Goal: Information Seeking & Learning: Find specific fact

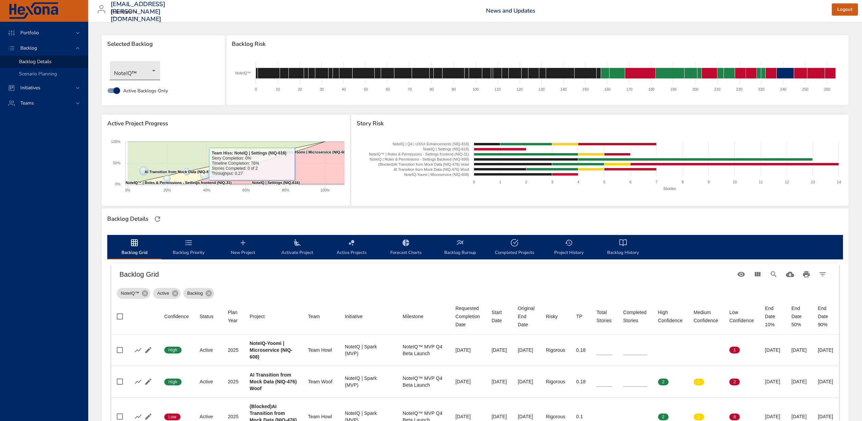
click at [157, 74] on body "Portfolio Backlog Backlog Details Scenario Planning Initiatives Teams diego.per…" at bounding box center [431, 210] width 862 height 421
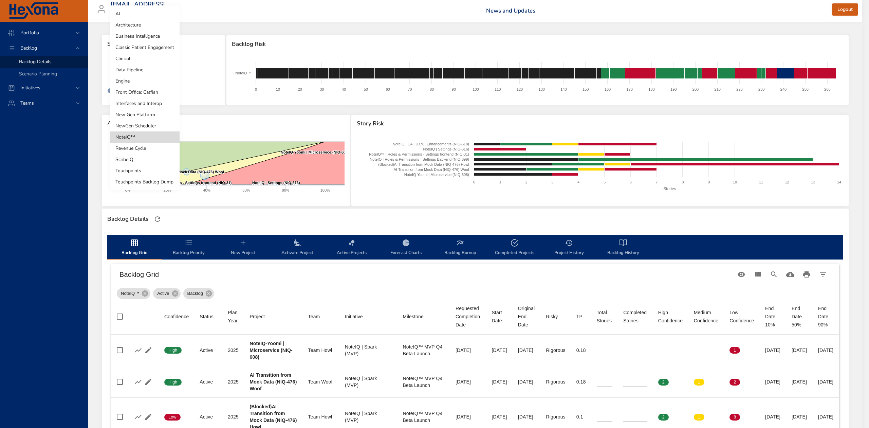
click at [142, 27] on li "Architecture" at bounding box center [145, 24] width 70 height 11
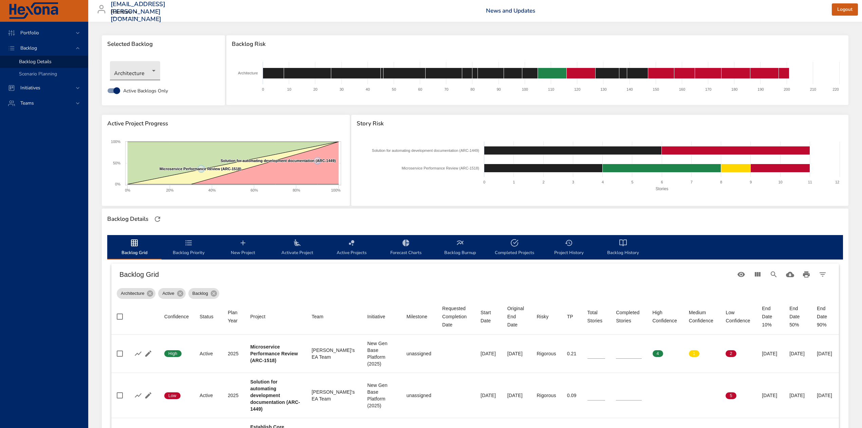
click at [130, 72] on body "Portfolio Backlog Backlog Details Scenario Planning Initiatives Teams diego.per…" at bounding box center [431, 214] width 862 height 428
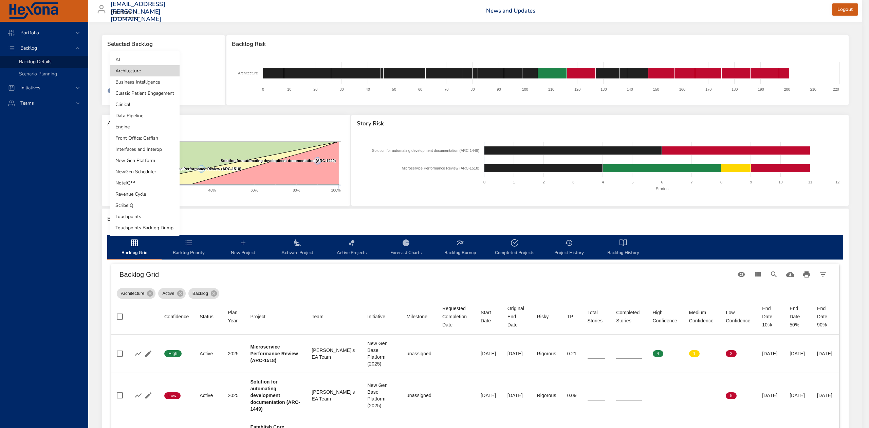
click at [530, 279] on div at bounding box center [434, 214] width 869 height 428
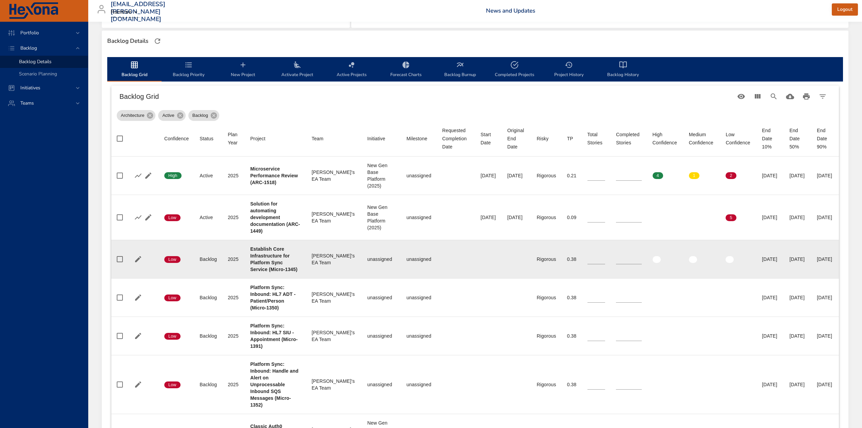
scroll to position [223, 0]
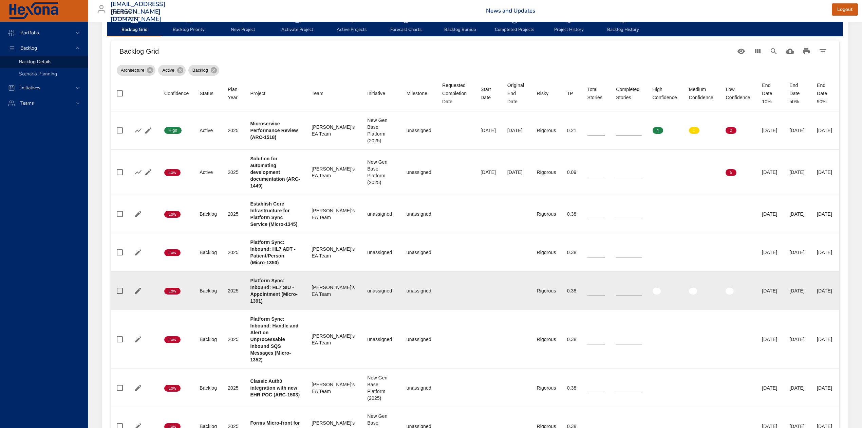
click at [276, 296] on b "Platform Sync: Inbound: HL7 SIU - Appointment (Micro-1391)" at bounding box center [274, 291] width 48 height 26
copy b "HL7"
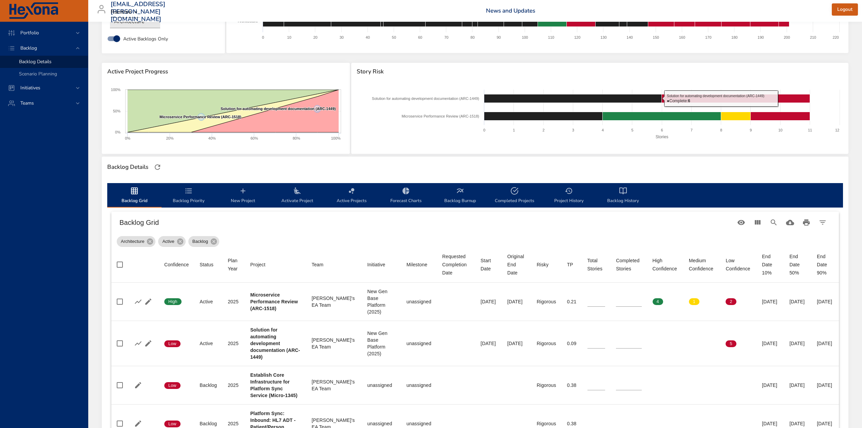
scroll to position [181, 0]
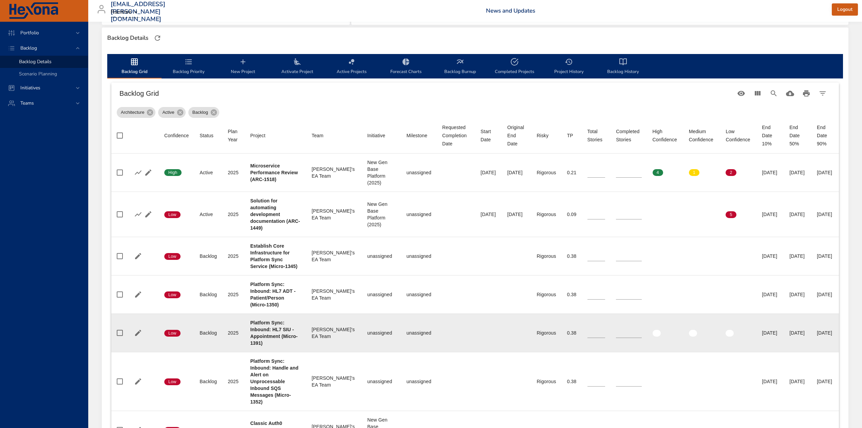
click at [285, 346] on div "Platform Sync: Inbound: HL7 SIU - Appointment (Micro-1391)" at bounding box center [275, 332] width 51 height 27
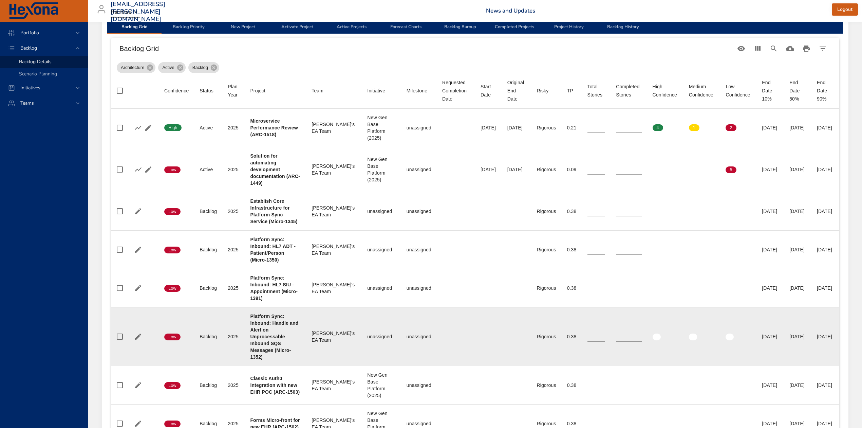
scroll to position [226, 0]
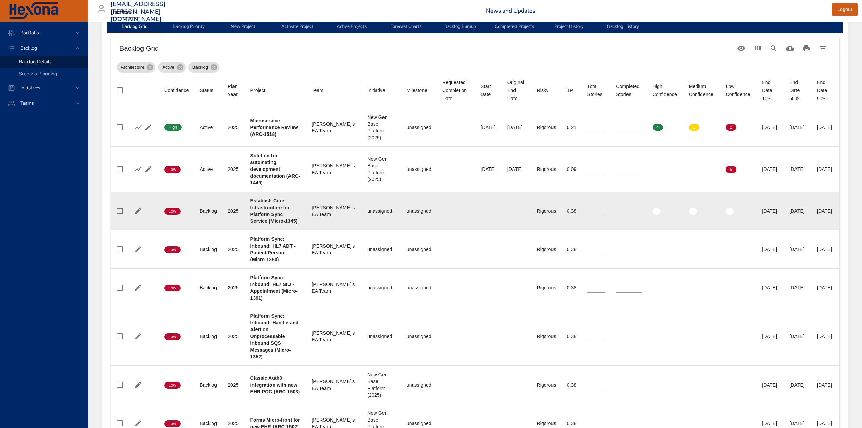
click at [475, 209] on td "Start Date" at bounding box center [488, 210] width 27 height 38
click at [401, 219] on td "Milestone unassigned" at bounding box center [419, 210] width 36 height 38
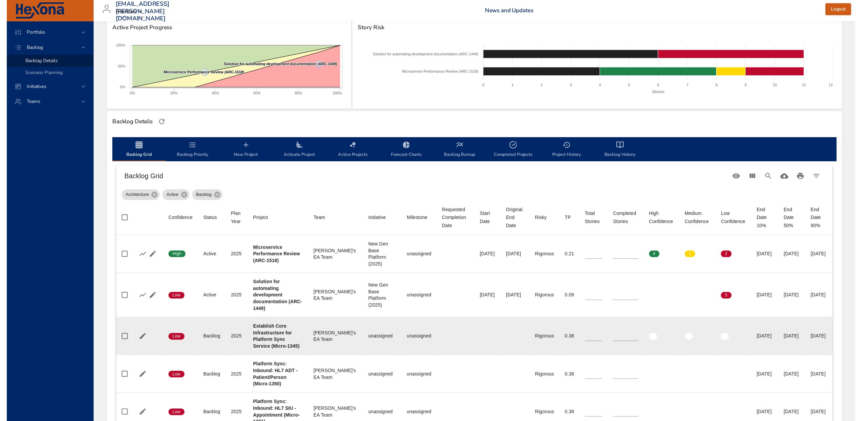
scroll to position [0, 0]
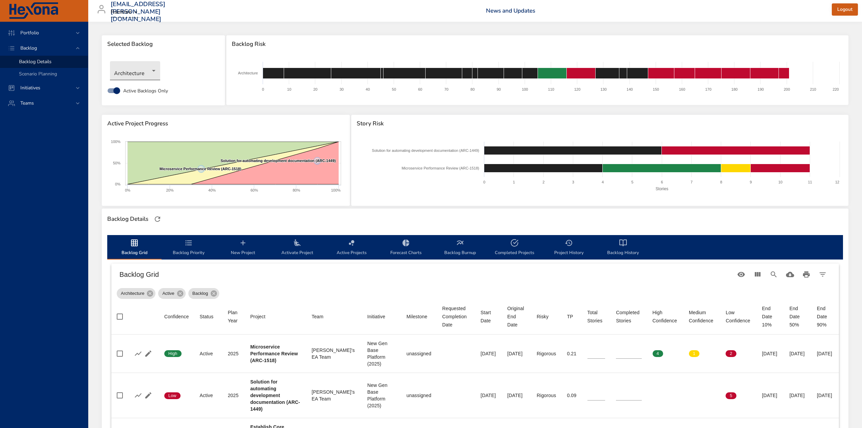
click at [141, 73] on body "Portfolio Backlog Backlog Details Scenario Planning Initiatives Teams diego.per…" at bounding box center [431, 214] width 862 height 428
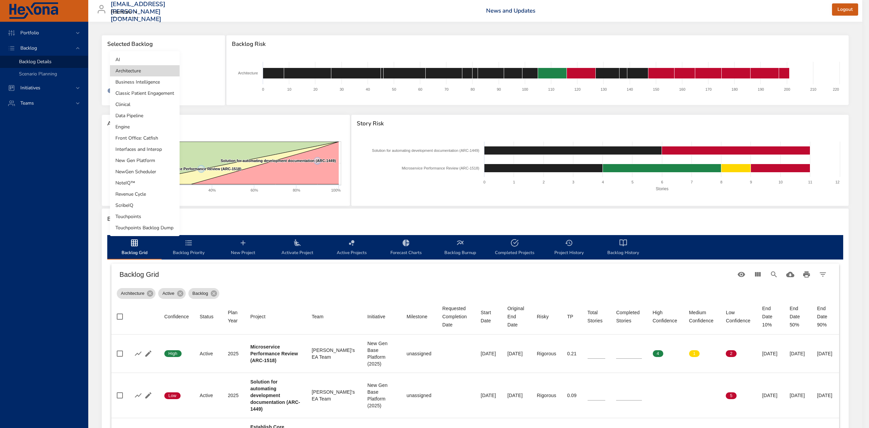
click at [144, 116] on li "Data Pipeline" at bounding box center [145, 115] width 70 height 11
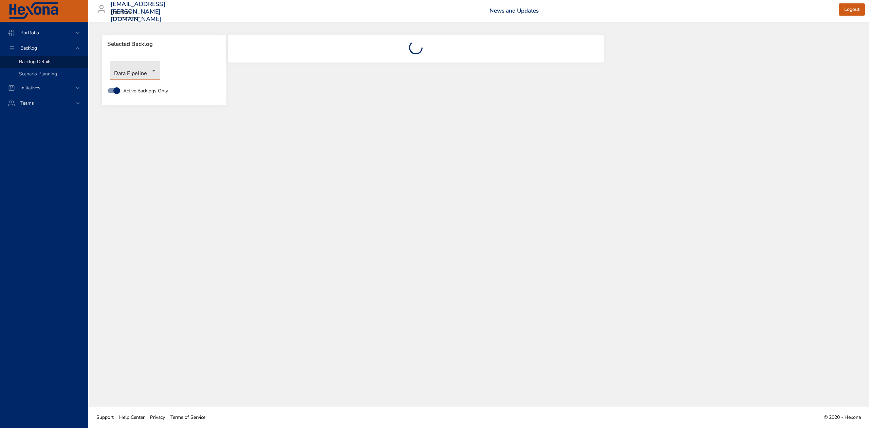
click at [140, 77] on body "Portfolio Backlog Backlog Details Scenario Planning Initiatives Teams diego.per…" at bounding box center [434, 214] width 869 height 428
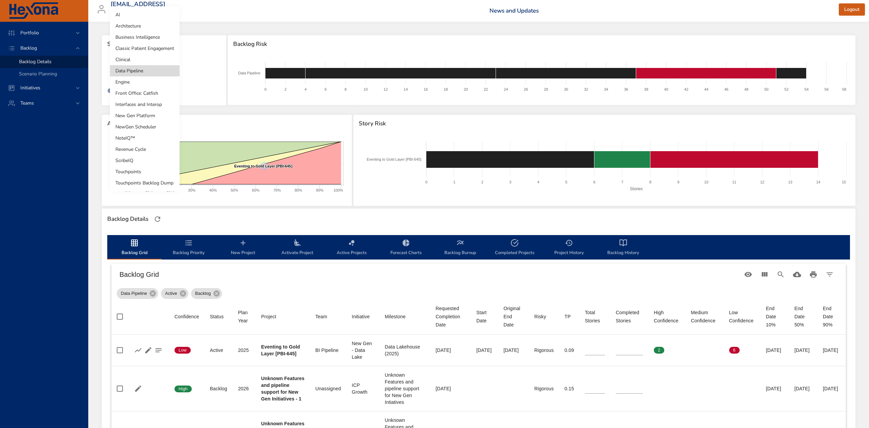
click at [381, 283] on div at bounding box center [434, 214] width 869 height 428
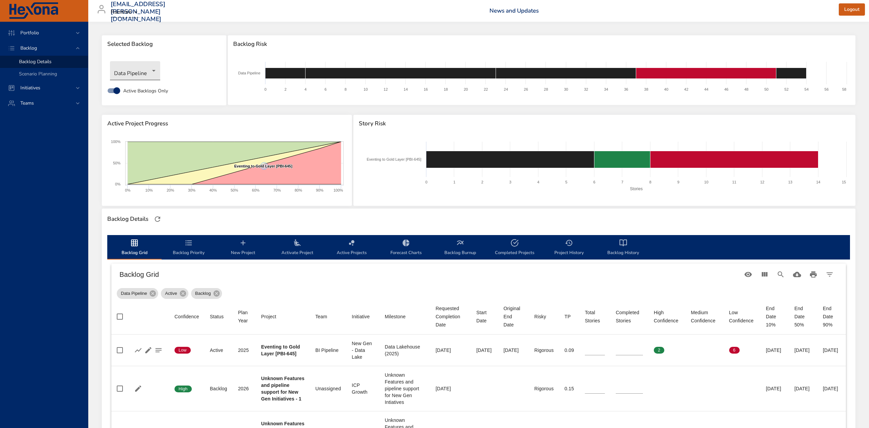
click at [145, 66] on body "Portfolio Backlog Backlog Details Scenario Planning Initiatives Teams diego.per…" at bounding box center [434, 214] width 869 height 428
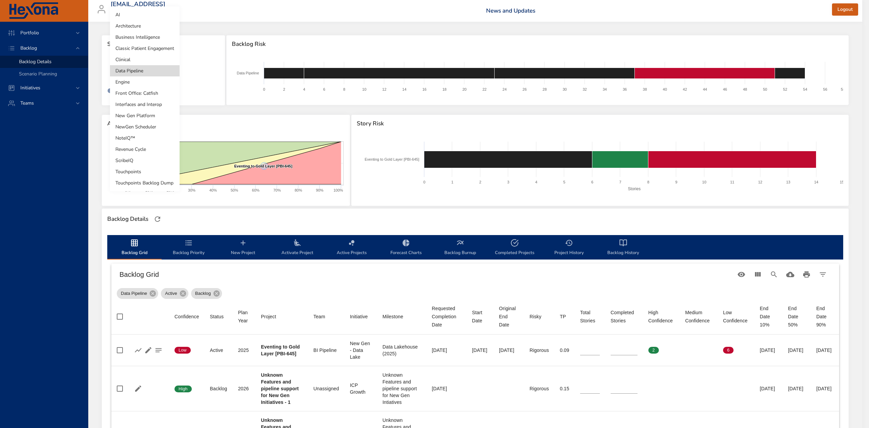
click at [155, 114] on li "New Gen Platform" at bounding box center [145, 115] width 70 height 11
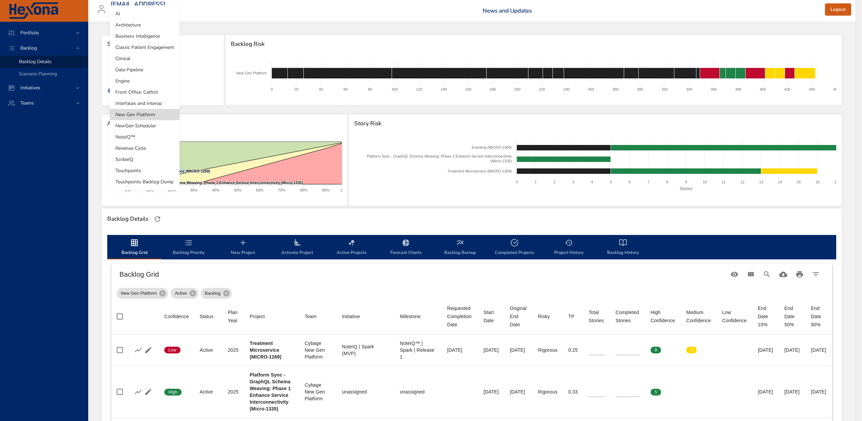
click at [155, 74] on body "Portfolio Backlog Backlog Details Scenario Planning Initiatives Teams diego.per…" at bounding box center [431, 210] width 862 height 421
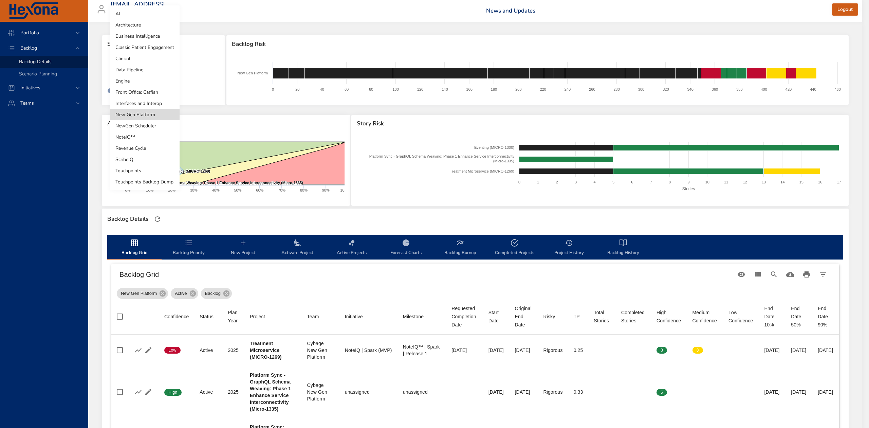
click at [439, 200] on div at bounding box center [434, 214] width 869 height 428
click at [133, 74] on body "Portfolio Backlog Backlog Details Scenario Planning Initiatives Teams diego.per…" at bounding box center [434, 214] width 869 height 428
click at [155, 128] on li "NewGen Scheduler" at bounding box center [145, 125] width 70 height 11
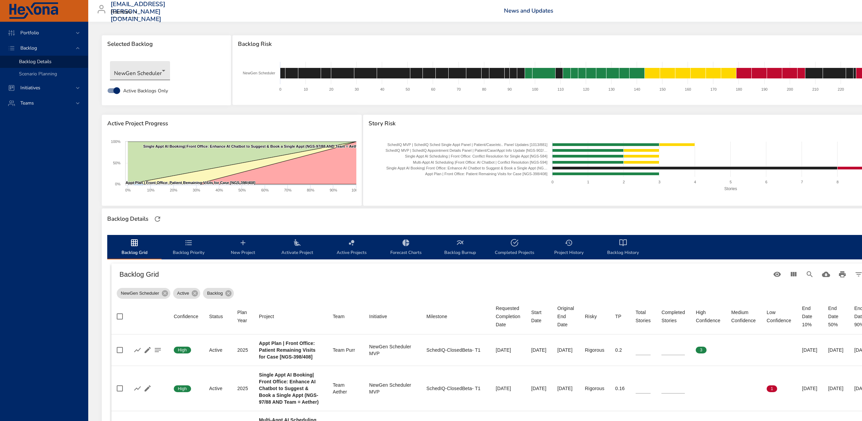
click at [128, 71] on body "Portfolio Backlog Backlog Details Scenario Planning Initiatives Teams diego.per…" at bounding box center [431, 210] width 862 height 421
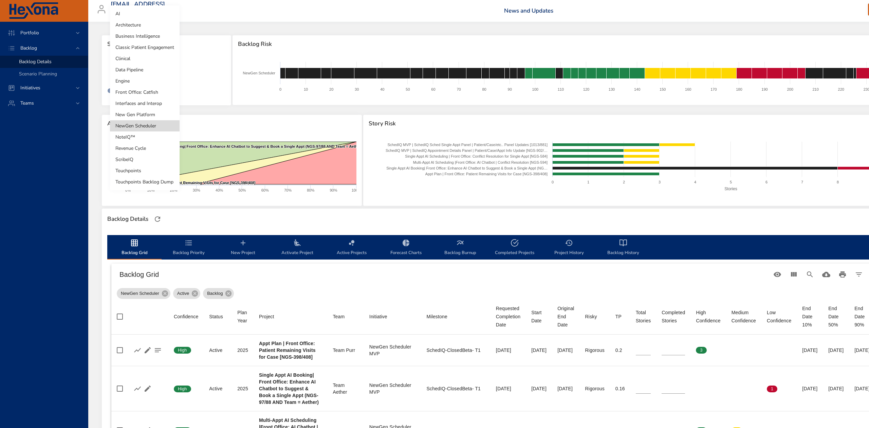
click at [169, 180] on li "Touchpoints Backlog Dump" at bounding box center [145, 181] width 70 height 11
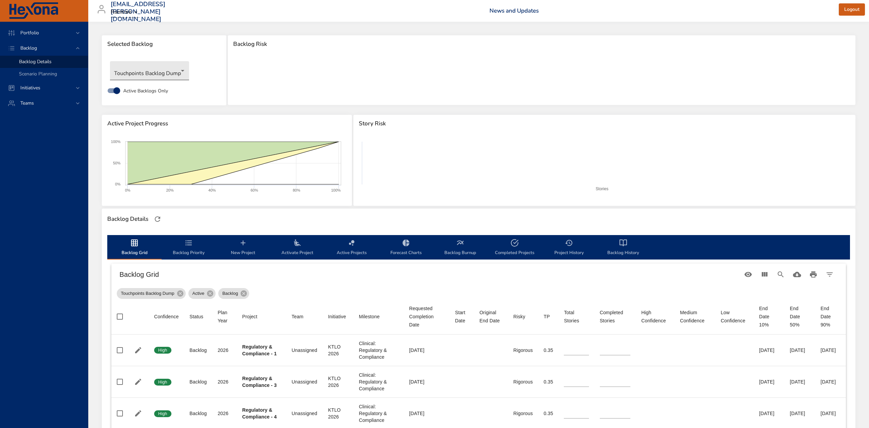
click at [165, 64] on body "Portfolio Backlog Backlog Details Scenario Planning Initiatives Teams diego.per…" at bounding box center [434, 214] width 869 height 428
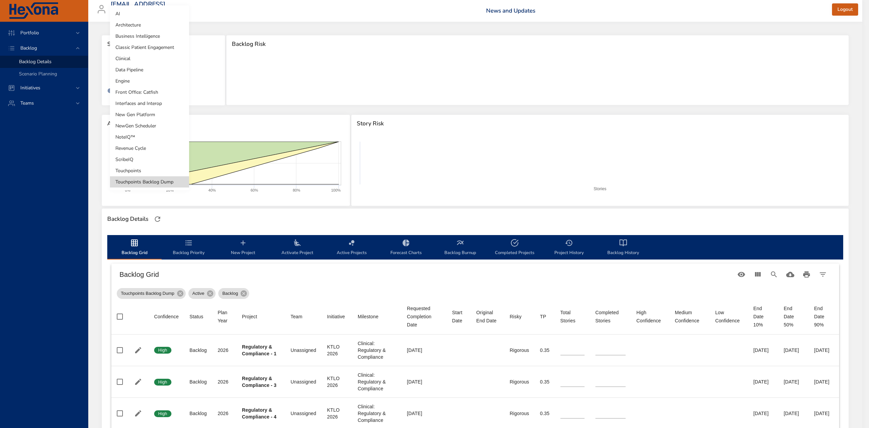
click at [156, 16] on li "AI" at bounding box center [149, 13] width 79 height 11
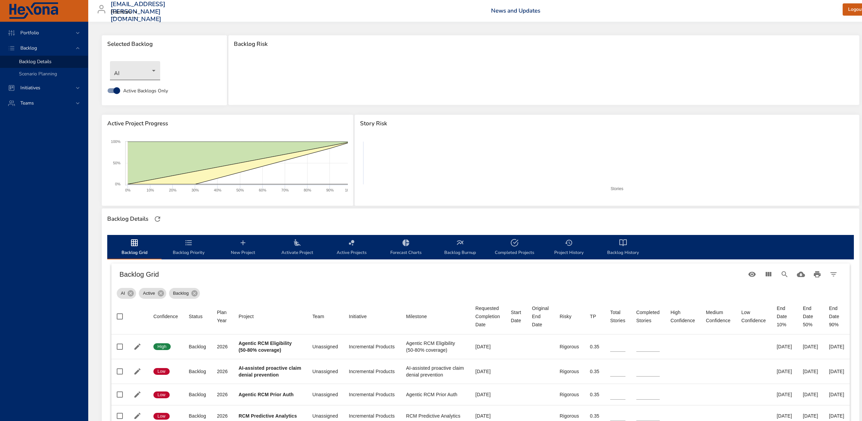
click at [142, 66] on body "Portfolio Backlog Backlog Details Scenario Planning Initiatives Teams diego.per…" at bounding box center [431, 210] width 862 height 421
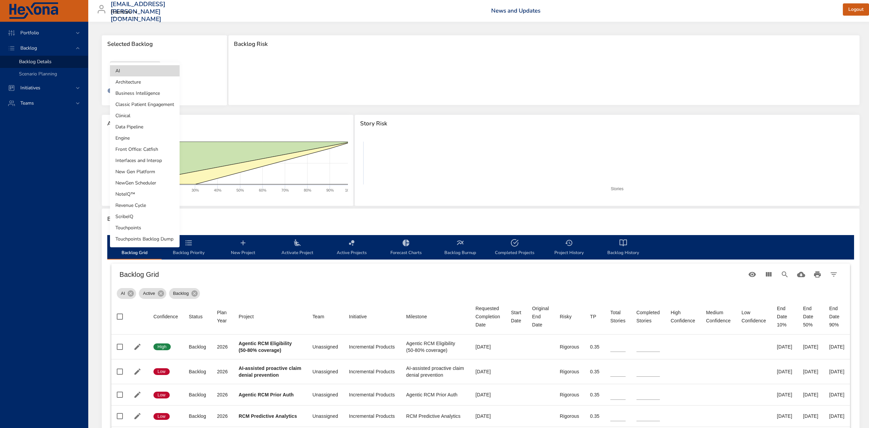
click at [146, 83] on li "Architecture" at bounding box center [145, 81] width 70 height 11
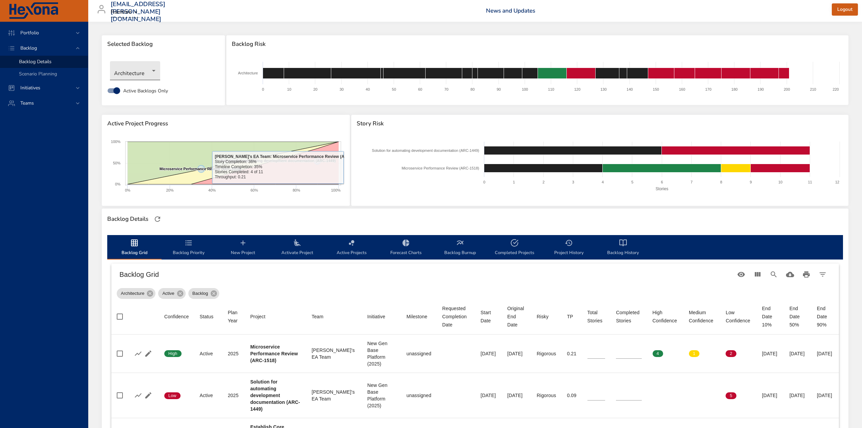
click at [142, 70] on body "Portfolio Backlog Backlog Details Scenario Planning Initiatives Teams diego.per…" at bounding box center [431, 214] width 862 height 428
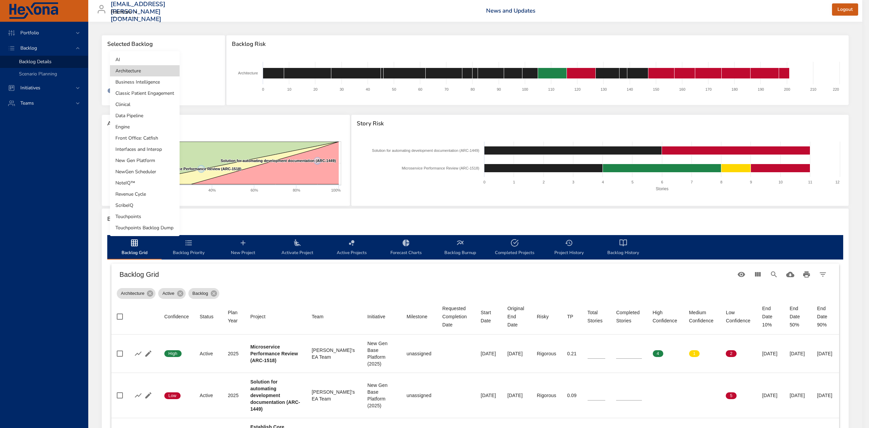
click at [145, 111] on li "Data Pipeline" at bounding box center [145, 115] width 70 height 11
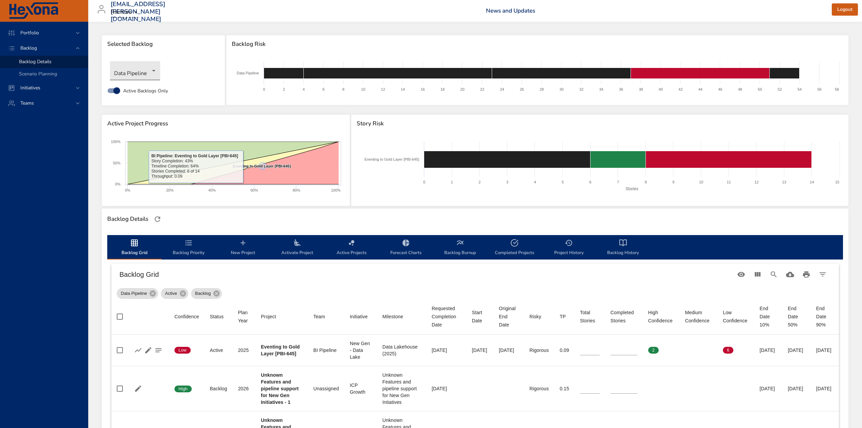
click at [129, 68] on body "Portfolio Backlog Backlog Details Scenario Planning Initiatives Teams diego.per…" at bounding box center [431, 214] width 862 height 428
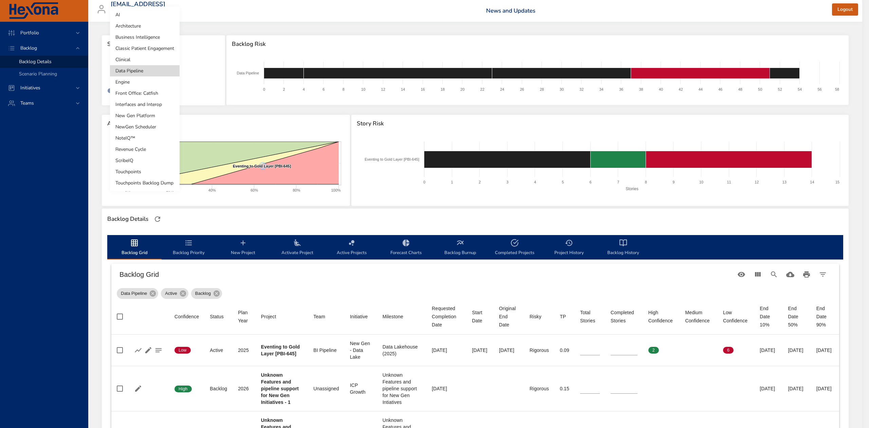
click at [344, 285] on div at bounding box center [434, 214] width 869 height 428
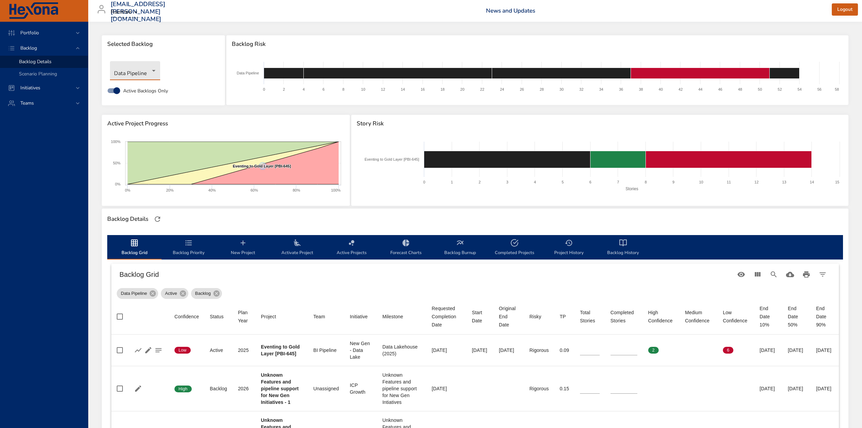
click at [144, 71] on body "Portfolio Backlog Backlog Details Scenario Planning Initiatives Teams diego.per…" at bounding box center [431, 214] width 862 height 428
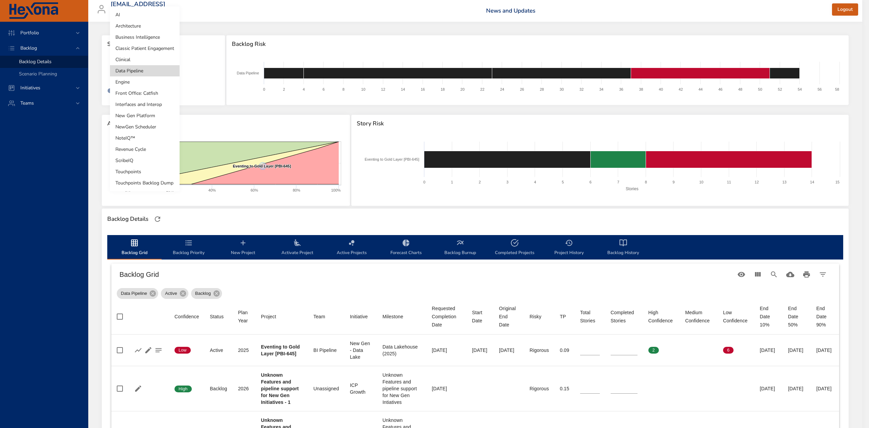
click at [142, 80] on li "Engine" at bounding box center [145, 81] width 70 height 11
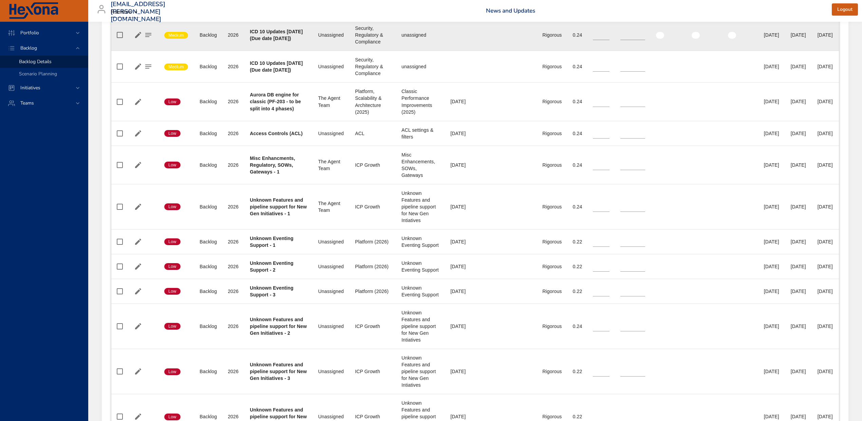
scroll to position [1443, 0]
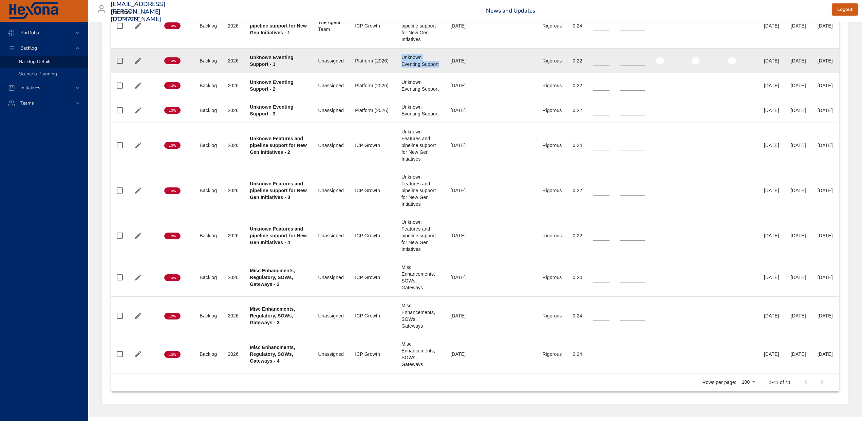
drag, startPoint x: 389, startPoint y: 309, endPoint x: 370, endPoint y: 296, distance: 22.5
click at [402, 68] on div "Unknown Eventing Support" at bounding box center [421, 61] width 38 height 14
copy div "Unknown Eventing Support"
click at [402, 68] on div "Unknown Eventing Support" at bounding box center [421, 61] width 38 height 14
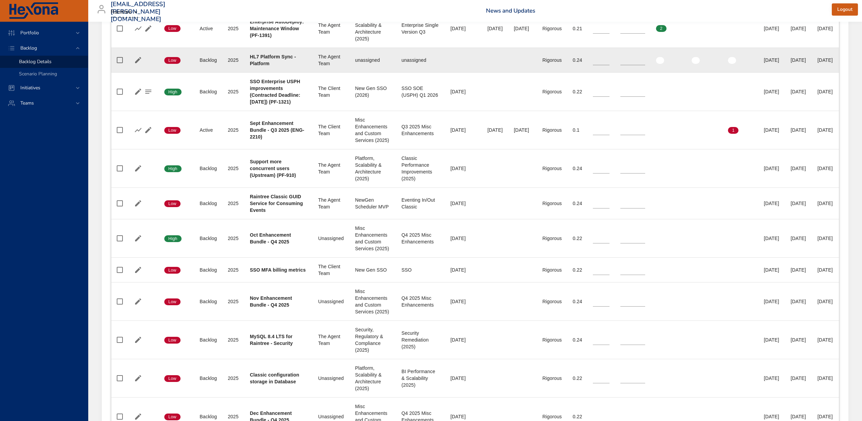
scroll to position [402, 0]
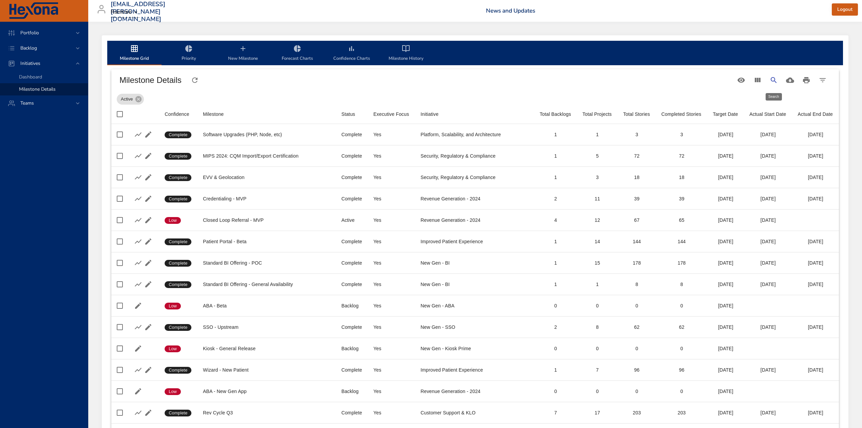
click at [771, 78] on icon "Search" at bounding box center [774, 80] width 6 height 6
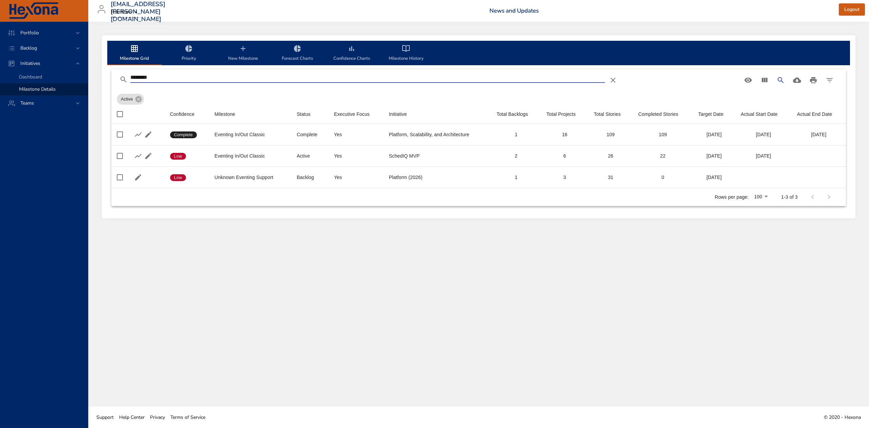
type input "********"
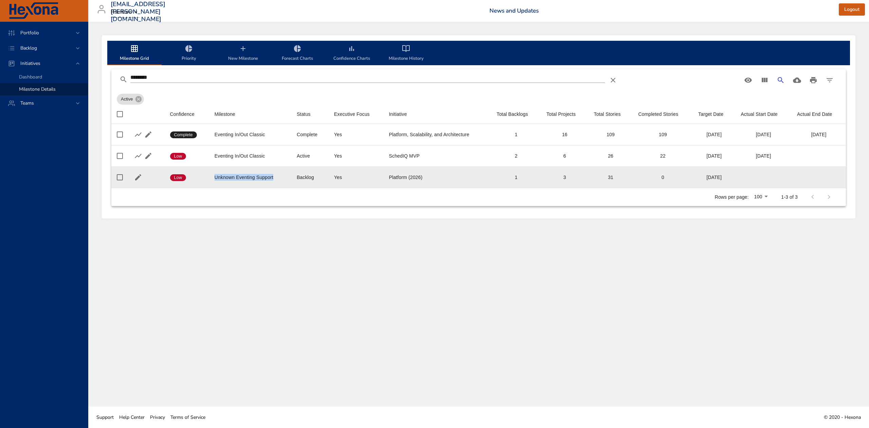
drag, startPoint x: 273, startPoint y: 175, endPoint x: 215, endPoint y: 180, distance: 58.2
click at [215, 180] on div "Unknown Eventing Support" at bounding box center [250, 177] width 71 height 7
copy div "Unknown Eventing Support"
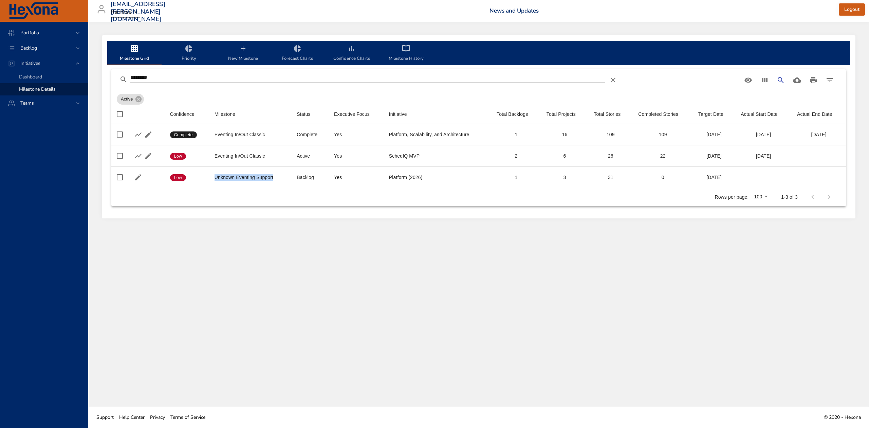
copy div "Unknown Eventing Support"
click at [379, 253] on div "Milestone Grid Priority New Milestone Forecast Charts Confidence Charts Milesto…" at bounding box center [478, 214] width 781 height 385
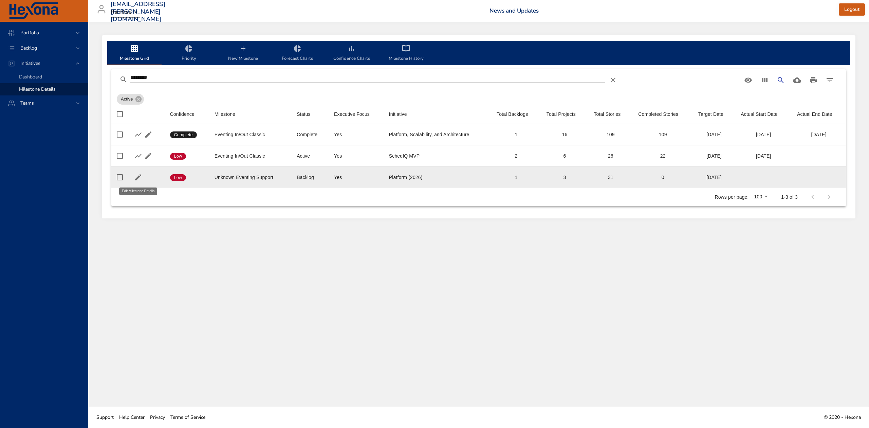
click at [139, 176] on icon "button" at bounding box center [138, 177] width 6 height 6
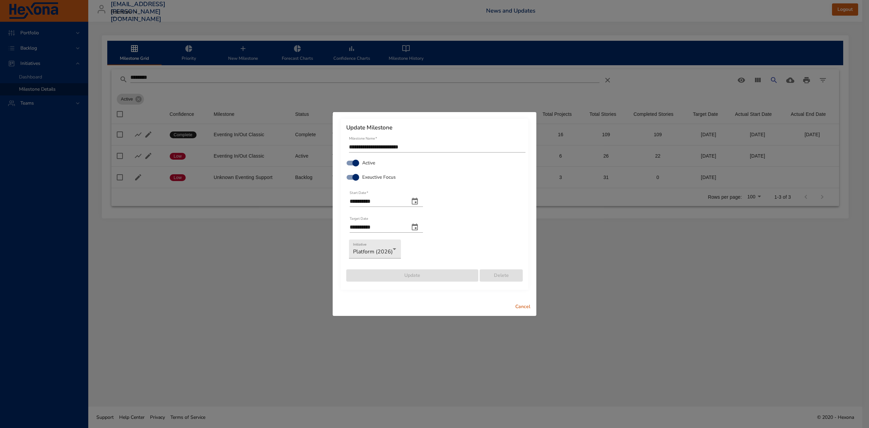
click at [516, 307] on span "Cancel" at bounding box center [523, 306] width 16 height 8
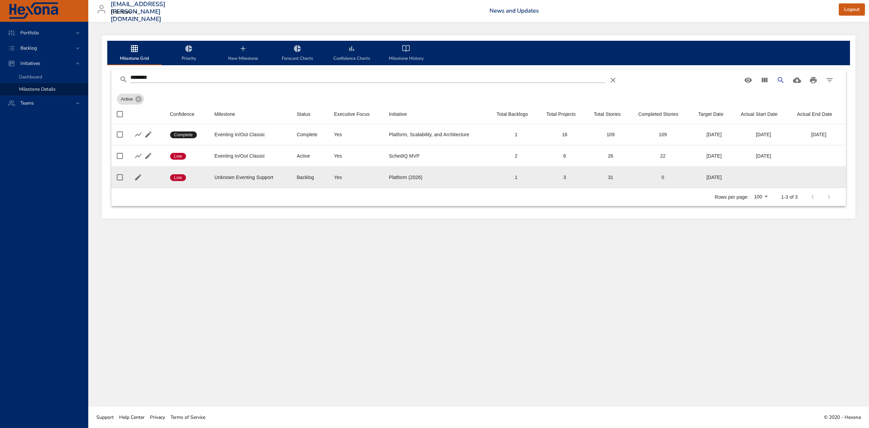
click at [563, 175] on div "3" at bounding box center [564, 177] width 36 height 7
drag, startPoint x: 272, startPoint y: 180, endPoint x: 212, endPoint y: 174, distance: 60.0
click at [212, 174] on td "Milestone Unknown Eventing Support" at bounding box center [250, 177] width 82 height 21
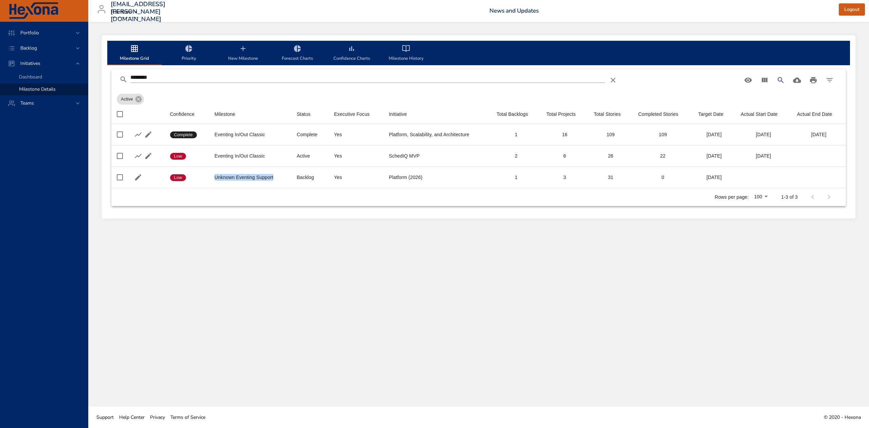
copy div "Unknown Eventing Support"
click at [343, 284] on div "Milestone Grid Priority New Milestone Forecast Charts Confidence Charts Milesto…" at bounding box center [478, 214] width 781 height 385
click at [53, 75] on div "Dashboard" at bounding box center [50, 77] width 63 height 7
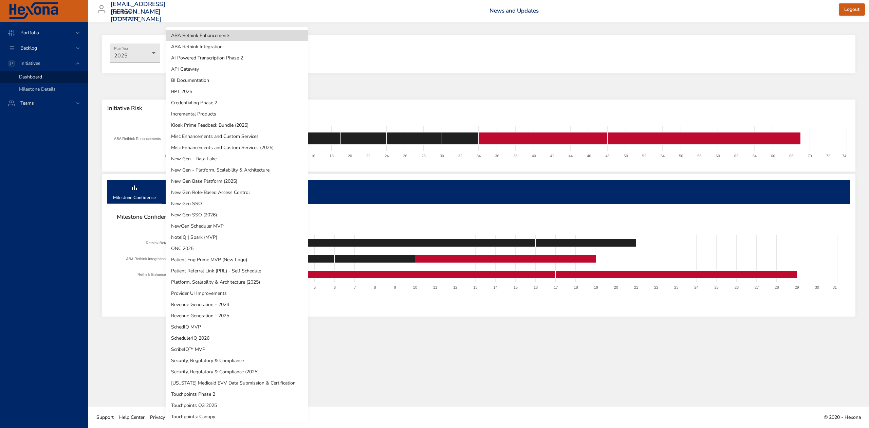
click at [241, 49] on body "Portfolio Backlog Initiatives Dashboard Milestone Details Teams [EMAIL_ADDRESS]…" at bounding box center [434, 214] width 869 height 428
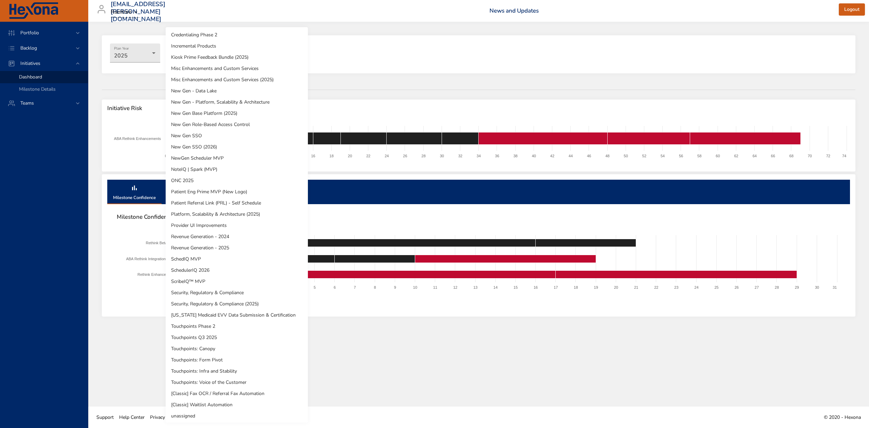
scroll to position [70, 0]
click at [129, 50] on div at bounding box center [434, 214] width 869 height 428
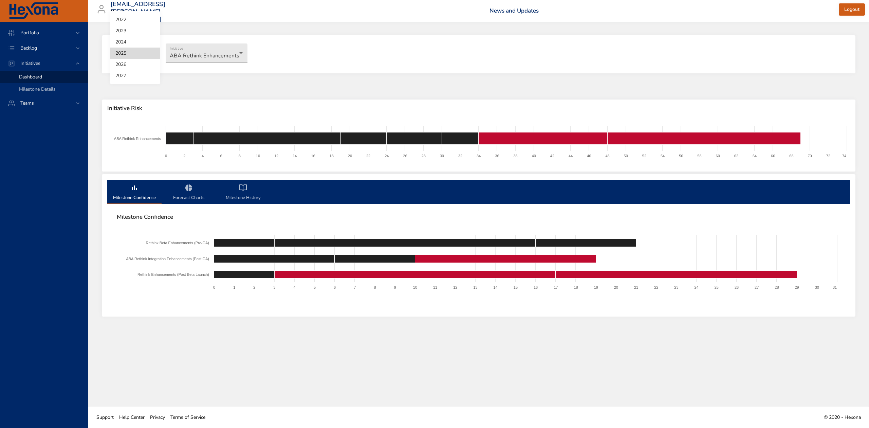
click at [131, 54] on body "Portfolio Backlog Initiatives Dashboard Milestone Details Teams [EMAIL_ADDRESS]…" at bounding box center [434, 214] width 869 height 428
click at [130, 59] on li "2026" at bounding box center [135, 64] width 50 height 11
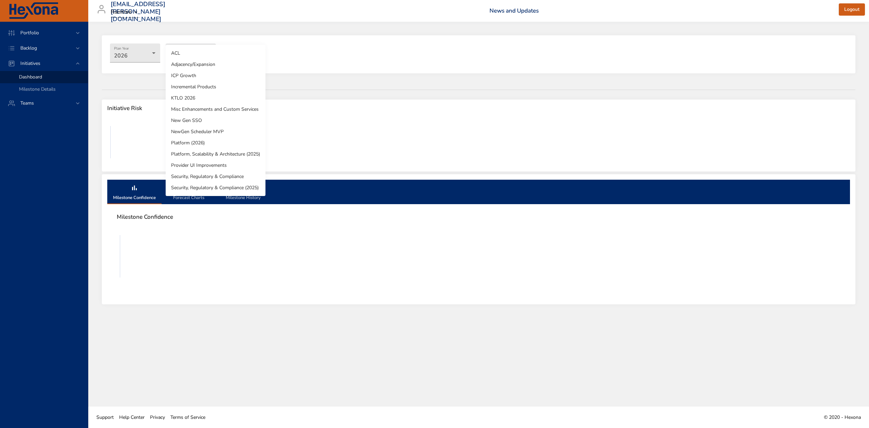
click at [196, 57] on body "Portfolio Backlog Initiatives Dashboard Milestone Details Teams [EMAIL_ADDRESS]…" at bounding box center [434, 214] width 869 height 428
click at [219, 137] on li "Platform (2026)" at bounding box center [216, 142] width 100 height 11
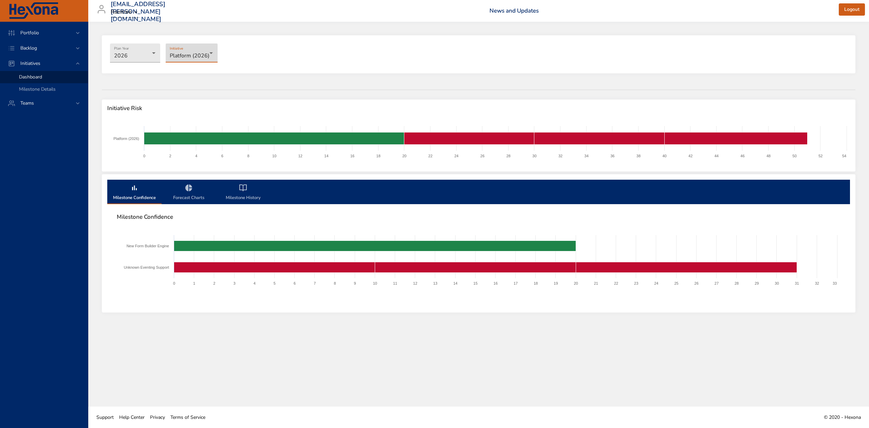
drag, startPoint x: 170, startPoint y: 265, endPoint x: 118, endPoint y: 265, distance: 51.9
click at [118, 265] on rect at bounding box center [479, 260] width 724 height 59
drag, startPoint x: 120, startPoint y: 266, endPoint x: 155, endPoint y: 270, distance: 35.8
click at [155, 270] on icon "Created with Highcharts 9.0.1 New Form Builder Engine Unknown Eventing Support …" at bounding box center [479, 260] width 724 height 59
click at [36, 90] on span "Milestone Details" at bounding box center [37, 89] width 37 height 6
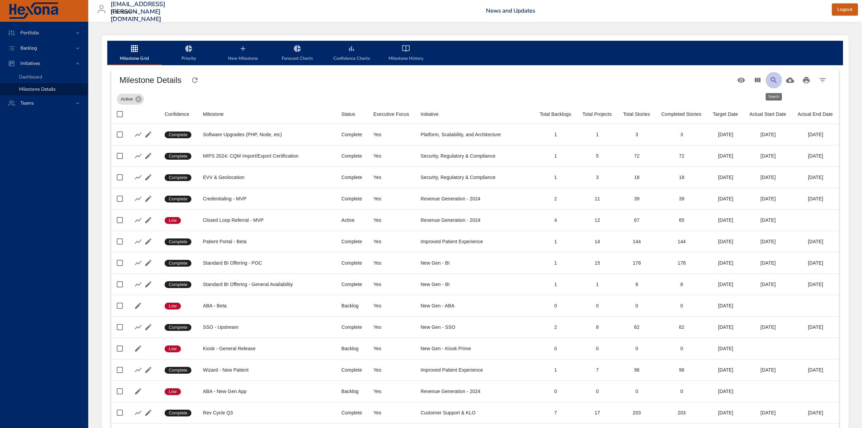
click at [769, 81] on button "Search" at bounding box center [774, 80] width 16 height 16
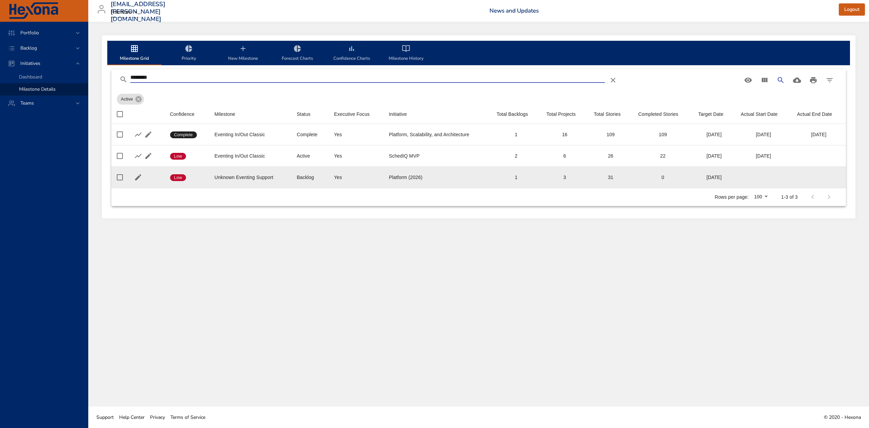
type input "********"
drag, startPoint x: 275, startPoint y: 178, endPoint x: 215, endPoint y: 177, distance: 60.1
click at [215, 177] on div "Unknown Eventing Support" at bounding box center [250, 177] width 71 height 7
copy div "Unknown Eventing Support"
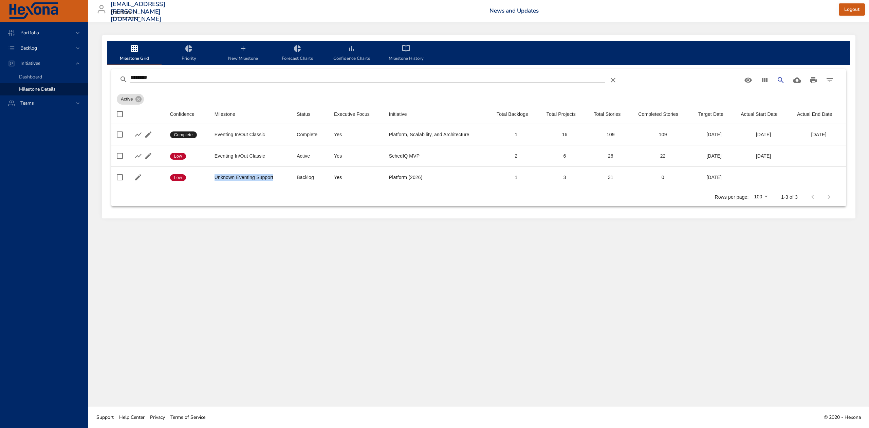
copy div "Unknown Eventing Support"
click at [380, 217] on div "Milestone Grid Priority New Milestone Forecast Charts Confidence Charts Milesto…" at bounding box center [479, 126] width 754 height 183
